Goal: Task Accomplishment & Management: Manage account settings

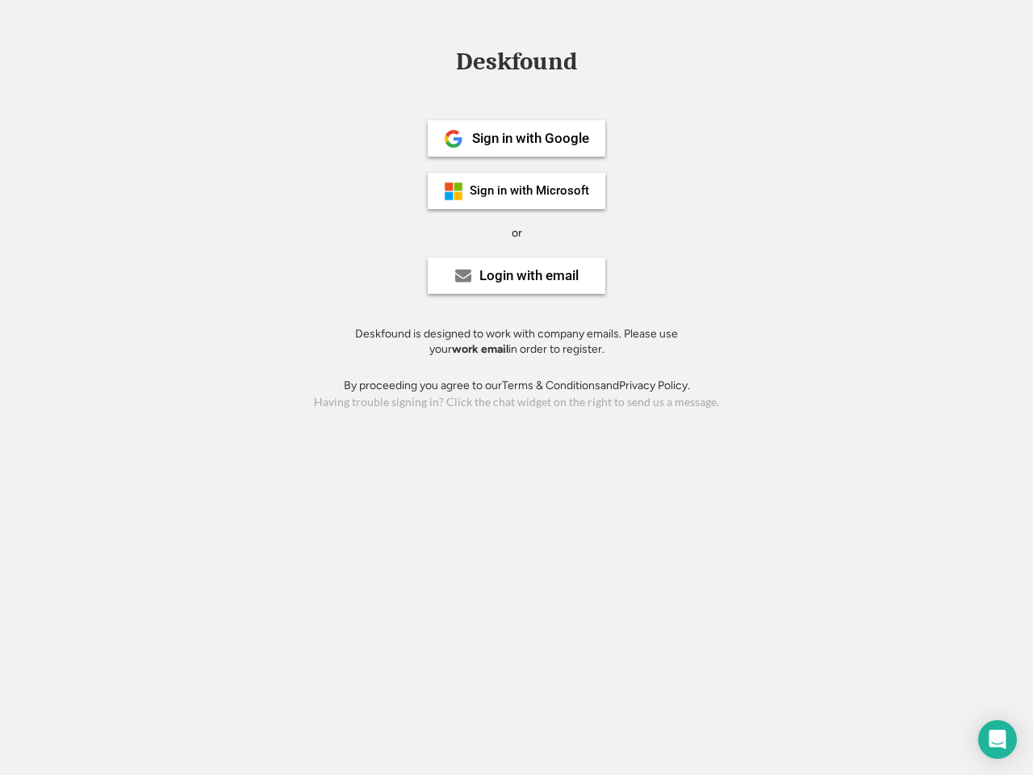
click at [517, 231] on div "or" at bounding box center [517, 233] width 10 height 16
click at [517, 65] on div "Deskfound" at bounding box center [516, 61] width 137 height 25
click at [441, 61] on div "Deskfound" at bounding box center [516, 64] width 1033 height 31
click at [517, 65] on div "Deskfound" at bounding box center [516, 61] width 137 height 25
click at [517, 232] on div "or" at bounding box center [517, 233] width 10 height 16
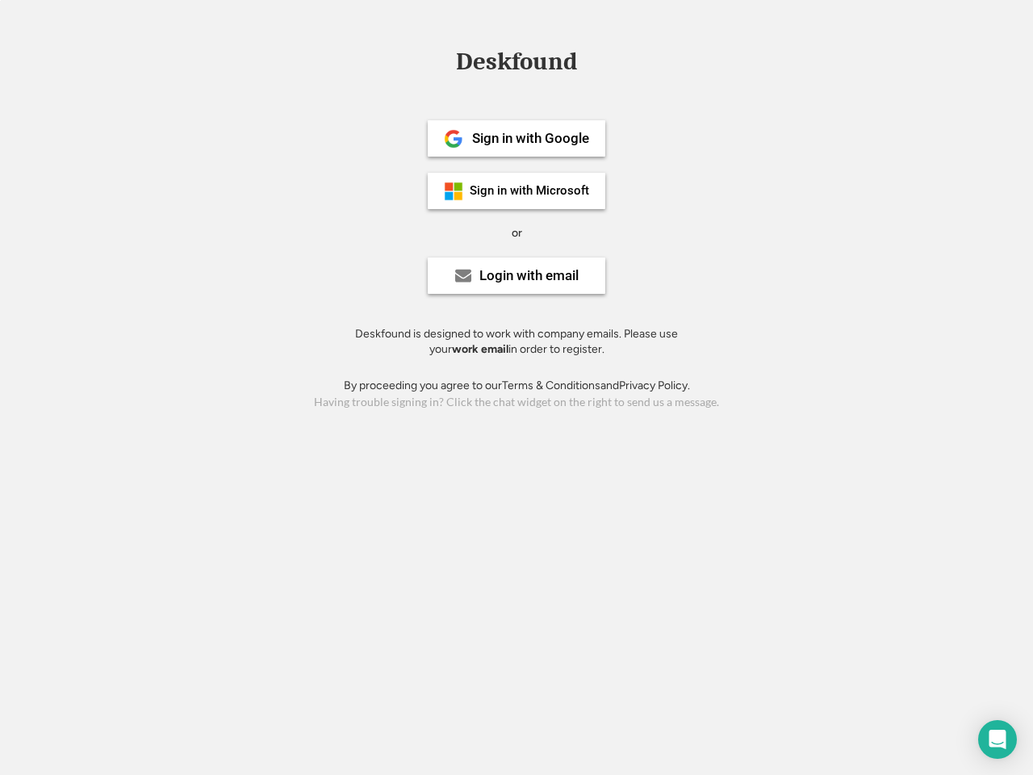
click at [517, 138] on div "Sign in with Google" at bounding box center [530, 139] width 117 height 14
click at [530, 138] on div "Sign in with Google" at bounding box center [530, 139] width 117 height 14
click at [454, 139] on img at bounding box center [453, 138] width 19 height 19
click at [517, 190] on div "Sign in with Microsoft" at bounding box center [529, 191] width 119 height 12
click at [530, 190] on div "Sign in with Microsoft" at bounding box center [529, 191] width 119 height 12
